Goal: Task Accomplishment & Management: Manage account settings

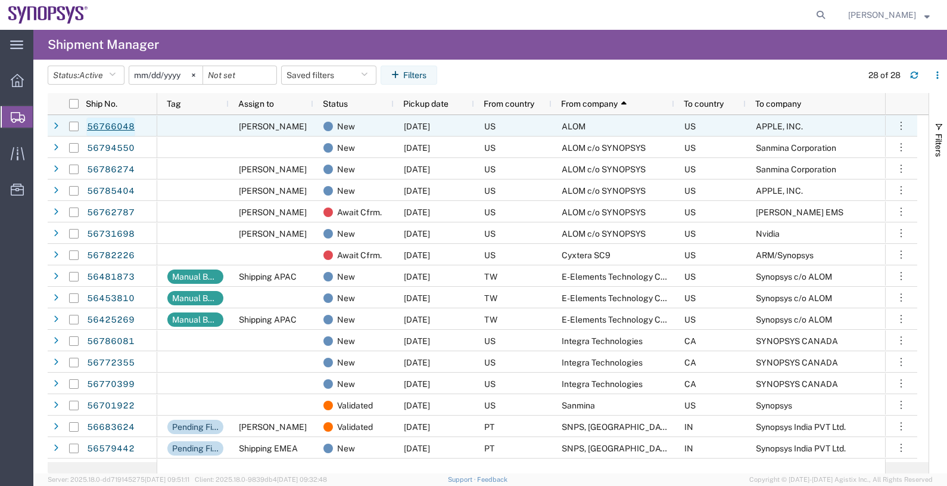
click at [116, 124] on link "56766048" at bounding box center [110, 126] width 49 height 19
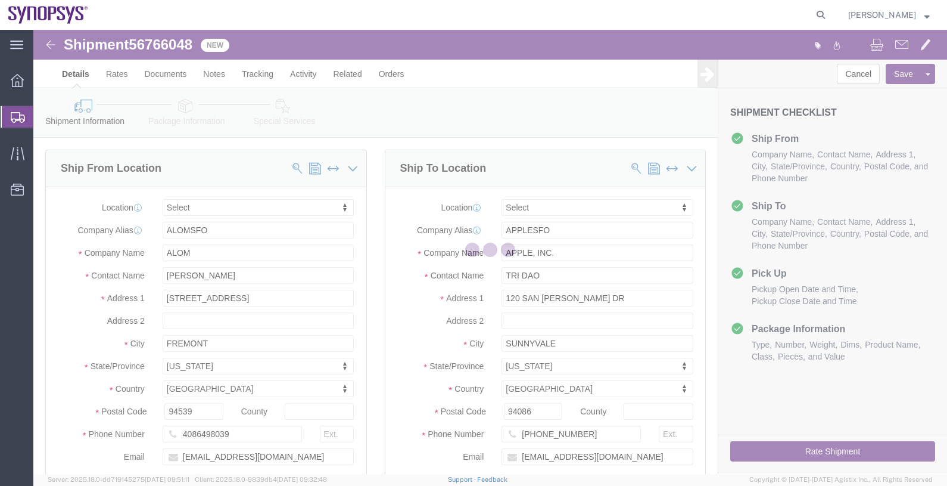
select select
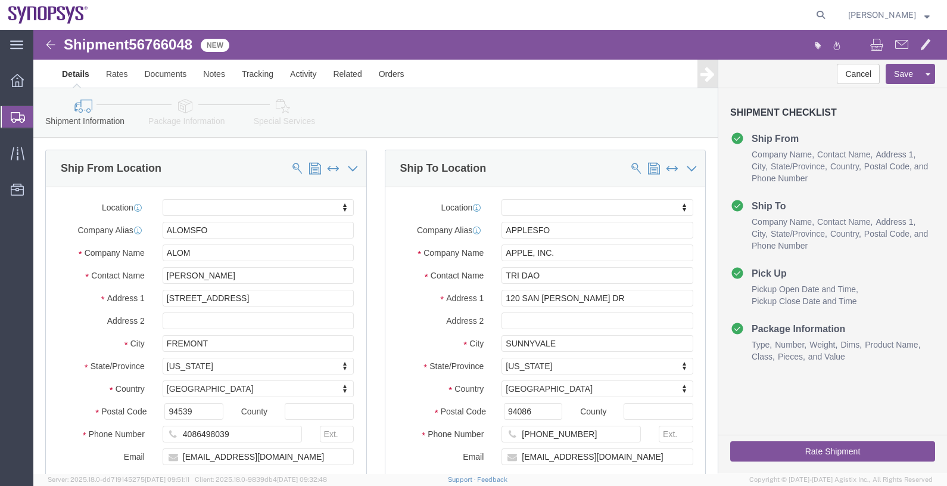
click link "Package Information"
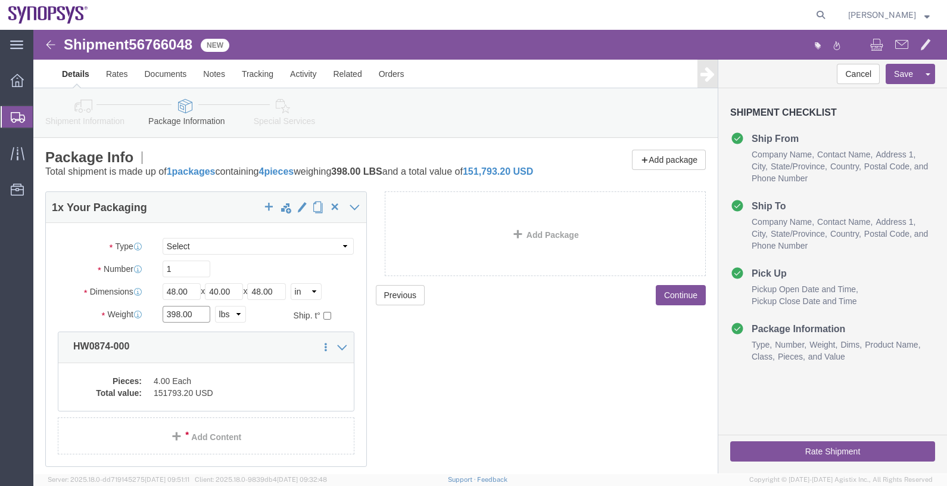
drag, startPoint x: 173, startPoint y: 298, endPoint x: 86, endPoint y: 291, distance: 87.3
click div "Weight 398.00 Select kgs lbs Ship. t°"
type input "325"
click input "40.00"
drag, startPoint x: 251, startPoint y: 270, endPoint x: 199, endPoint y: 272, distance: 51.9
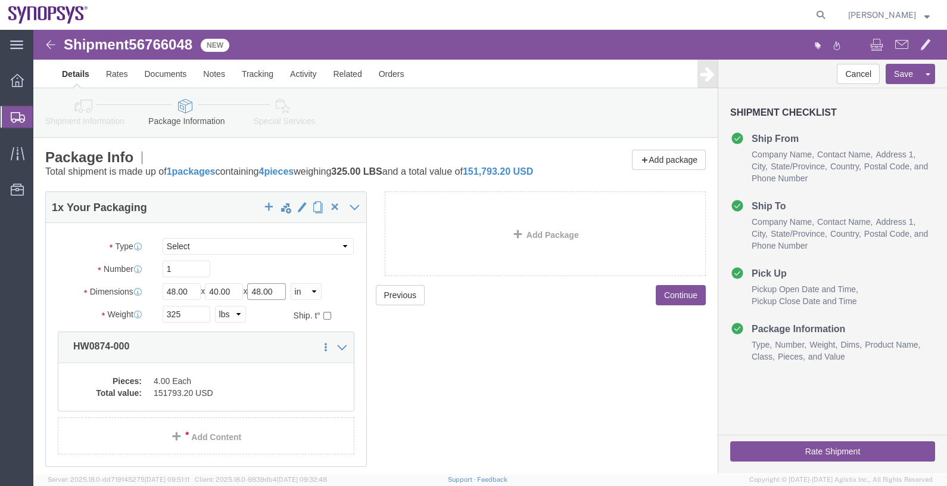
click div "Length 48.00 x Width 40.00 x Height 48.00 Select cm ft in"
type input "33"
click div "Previous Continue"
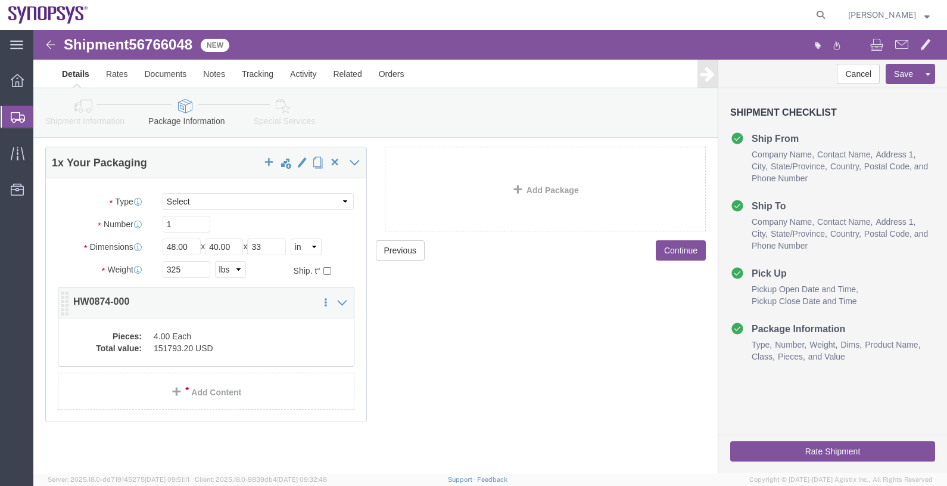
click dd "151793.20 USD"
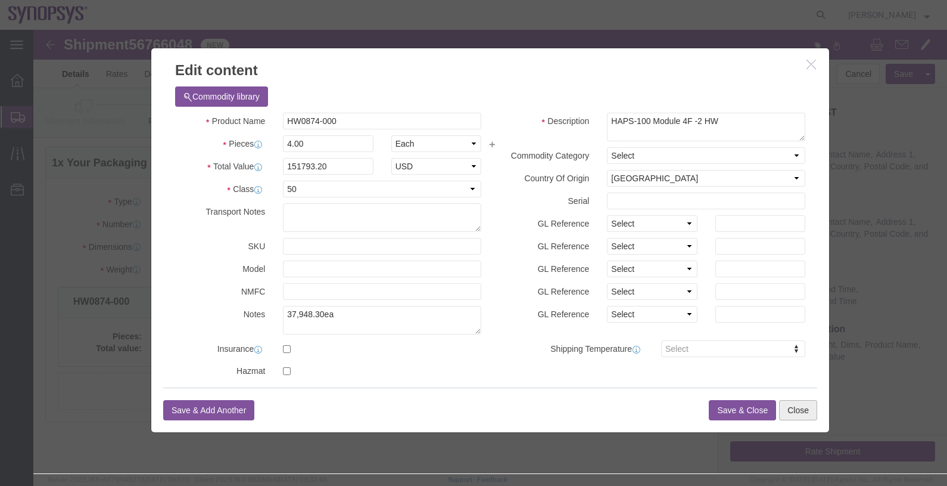
click button "Close"
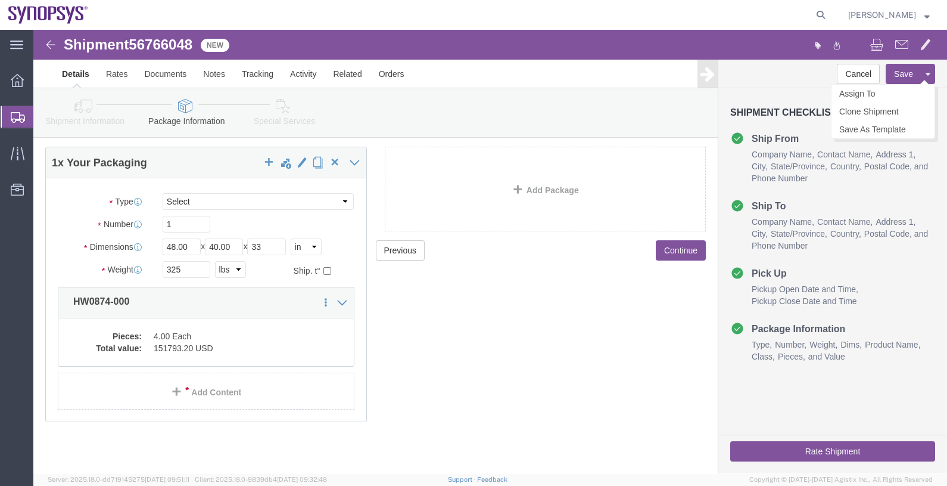
click button "Save"
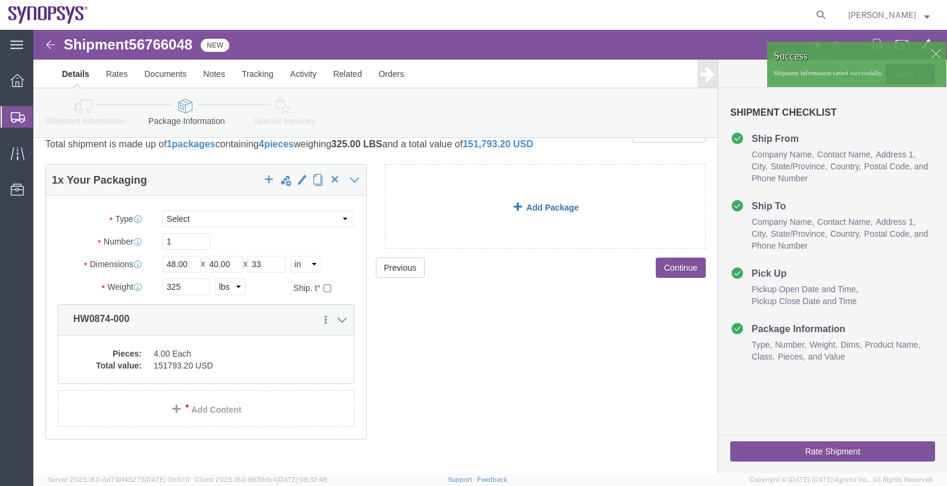
scroll to position [0, 0]
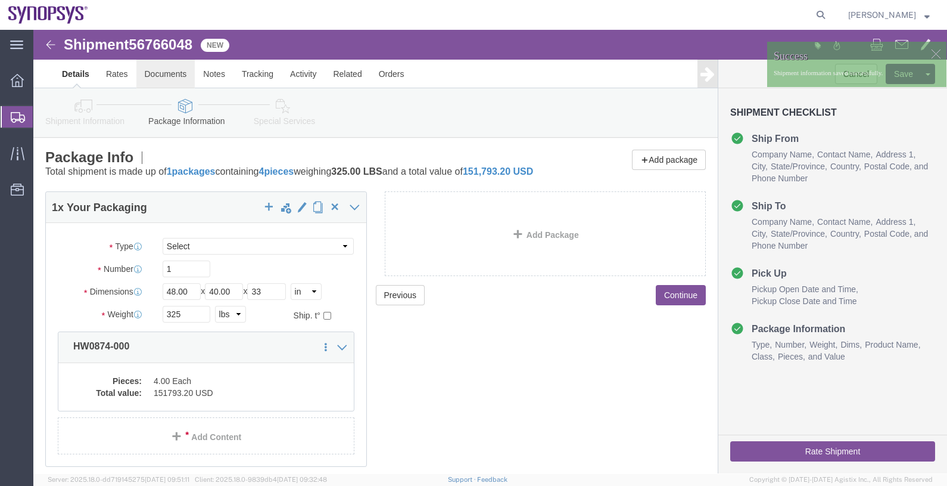
click link "Documents"
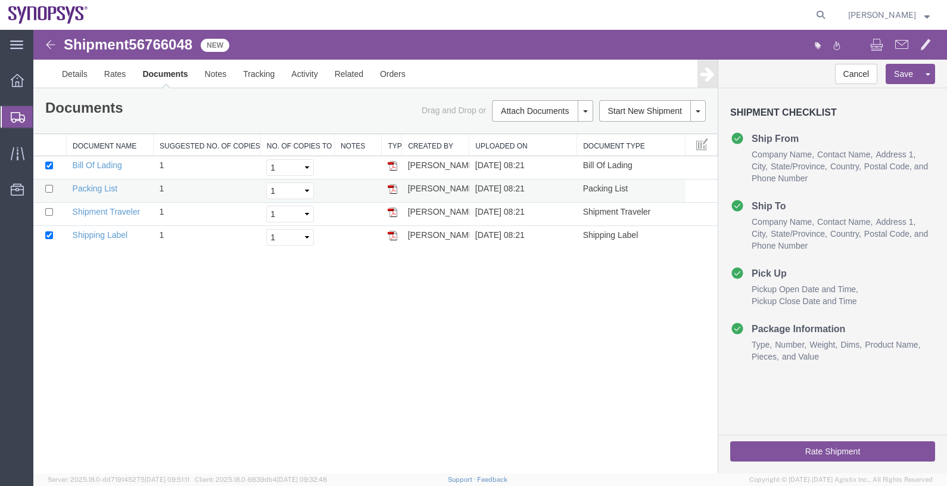
click at [396, 191] on img at bounding box center [393, 189] width 10 height 10
click at [831, 450] on button "Rate Shipment" at bounding box center [833, 451] width 205 height 20
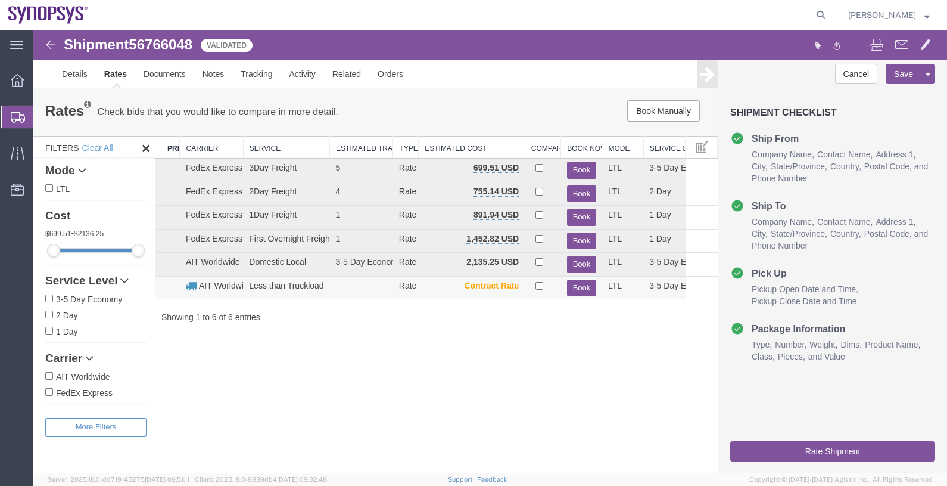
click at [583, 289] on button "Book" at bounding box center [581, 287] width 29 height 17
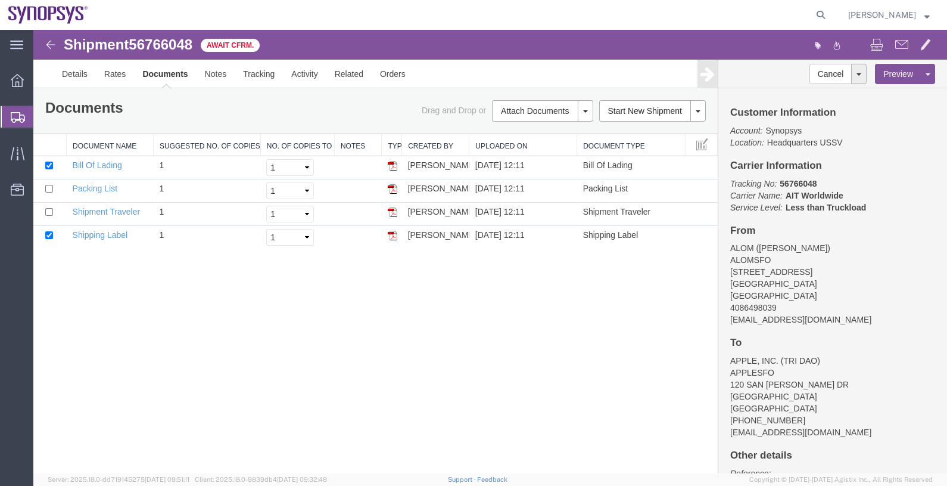
click at [42, 118] on span "Shipments" at bounding box center [38, 117] width 10 height 24
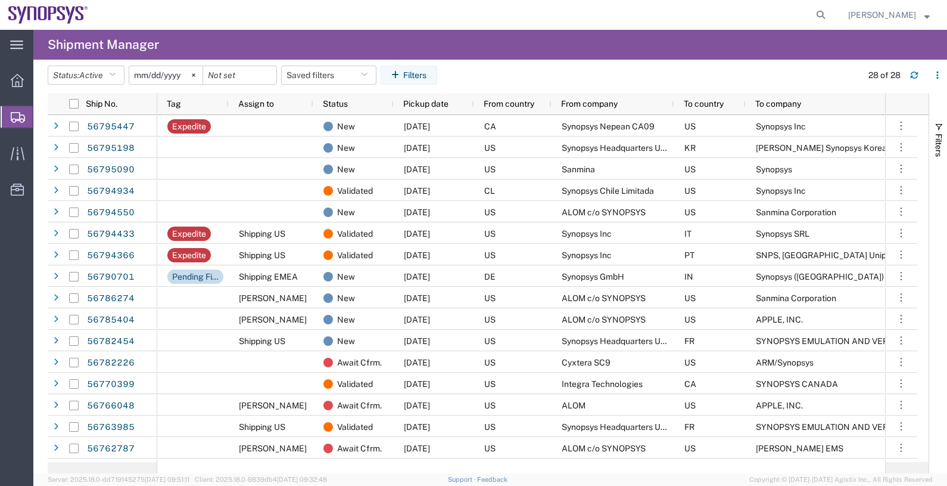
click at [581, 104] on span "From company" at bounding box center [589, 104] width 57 height 10
